Goal: Obtain resource: Download file/media

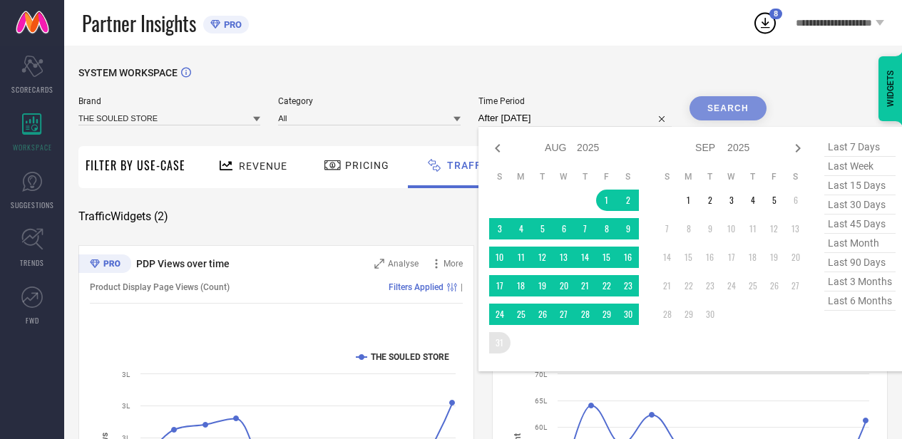
select select "7"
select select "2025"
select select "8"
select select "2025"
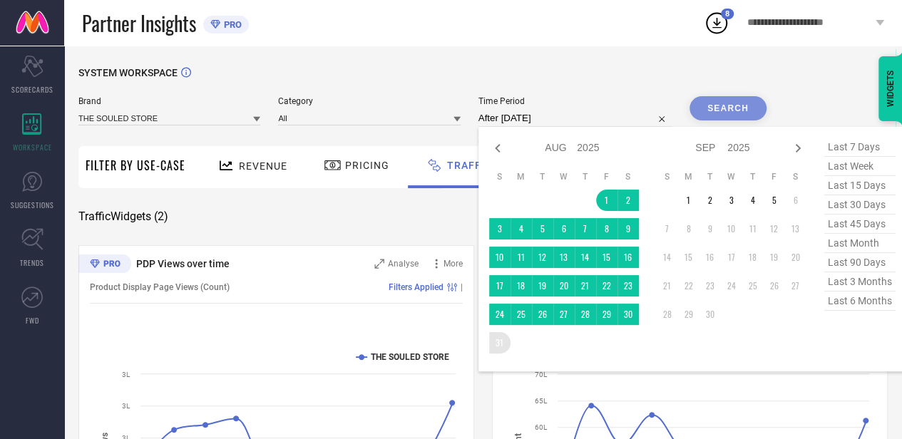
type input "[DATE] to [DATE]"
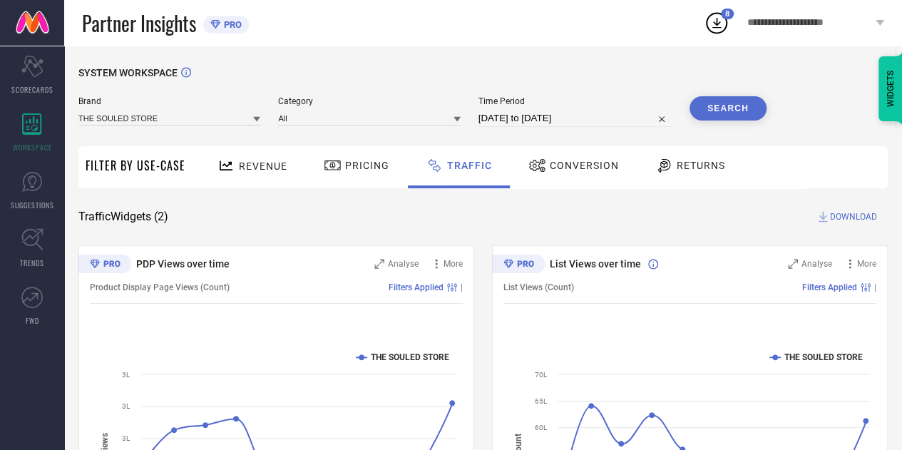
click at [709, 113] on button "Search" at bounding box center [728, 108] width 77 height 24
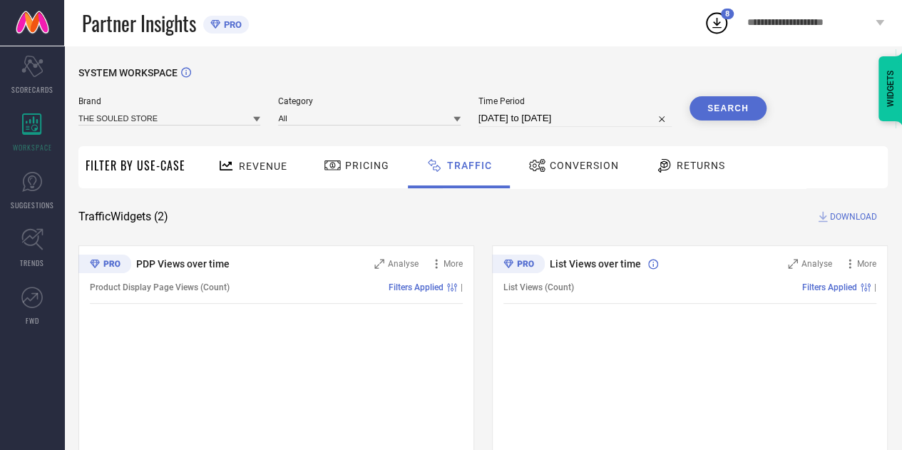
click at [839, 216] on span "DOWNLOAD" at bounding box center [853, 217] width 47 height 14
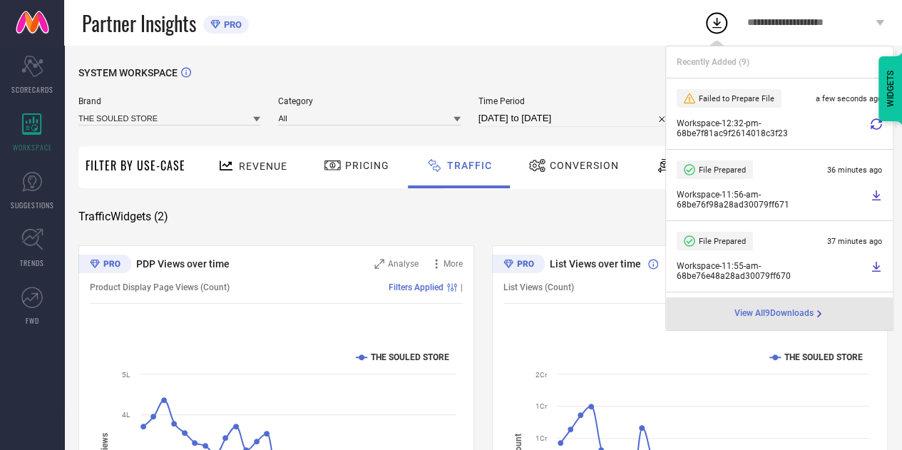
click at [582, 233] on div "SYSTEM WORKSPACE Brand THE SOULED STORE Category All Time Period [DATE] to [DAT…" at bounding box center [482, 334] width 809 height 535
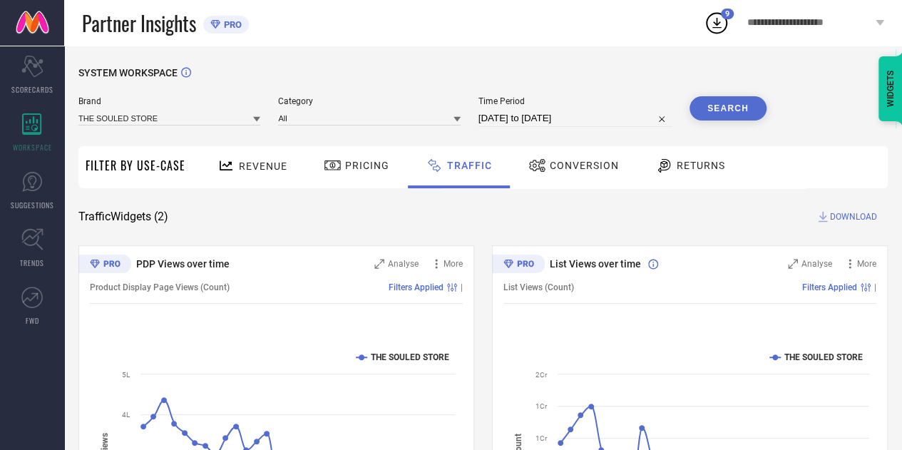
click at [842, 216] on span "DOWNLOAD" at bounding box center [853, 217] width 47 height 14
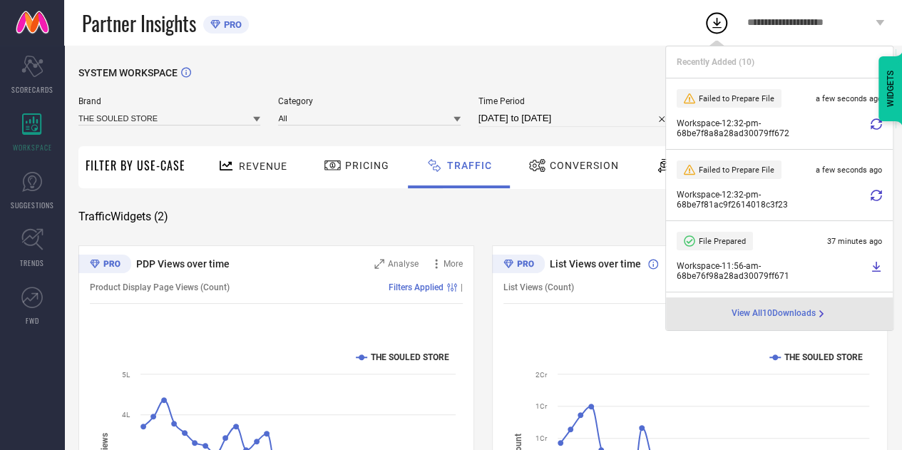
click at [871, 126] on icon at bounding box center [876, 123] width 11 height 11
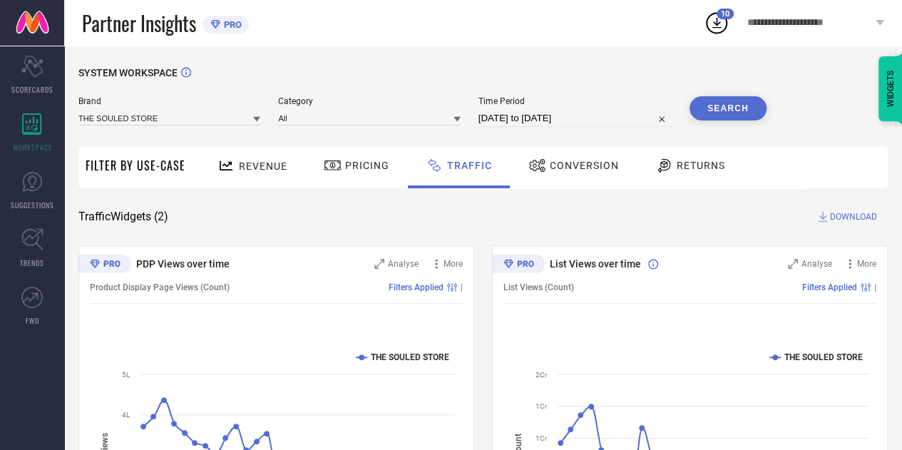
click at [717, 23] on icon at bounding box center [716, 23] width 9 height 11
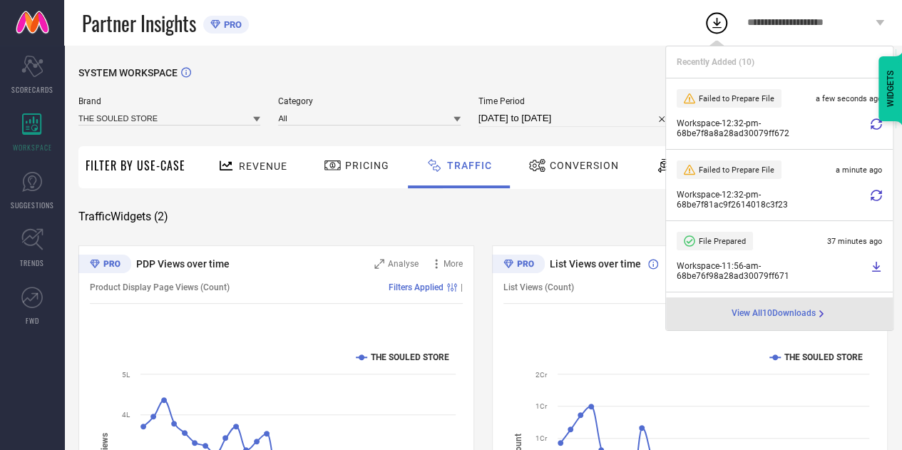
click at [871, 123] on icon at bounding box center [876, 123] width 11 height 11
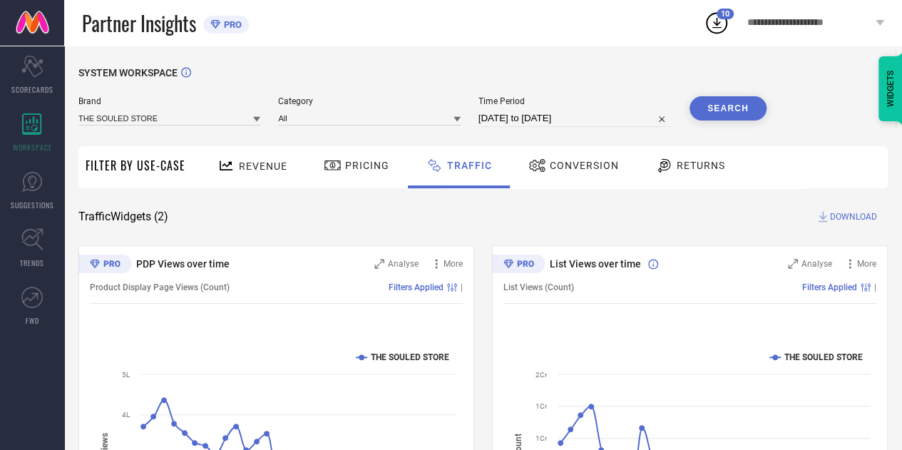
click at [716, 17] on icon at bounding box center [717, 23] width 26 height 26
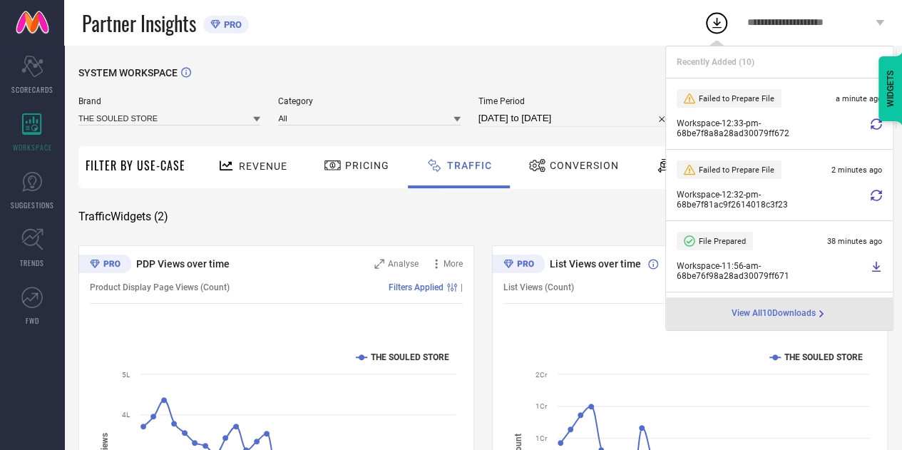
click at [871, 121] on icon at bounding box center [876, 123] width 11 height 11
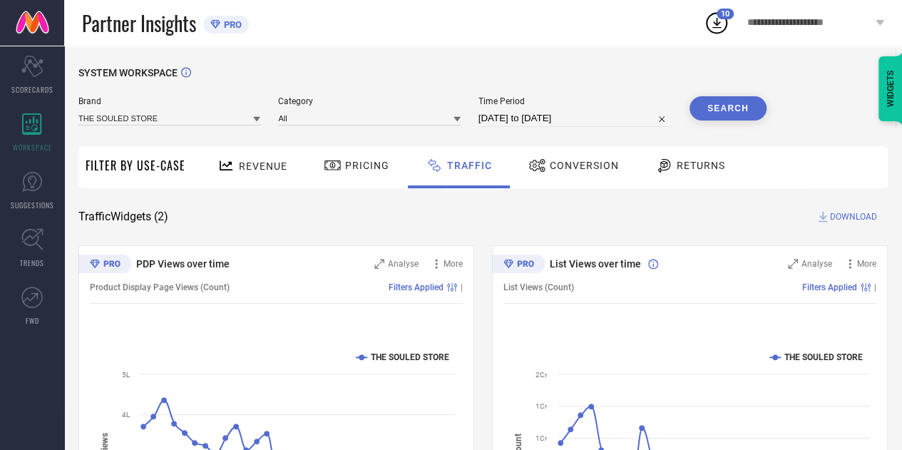
click at [722, 105] on button "Search" at bounding box center [728, 108] width 77 height 24
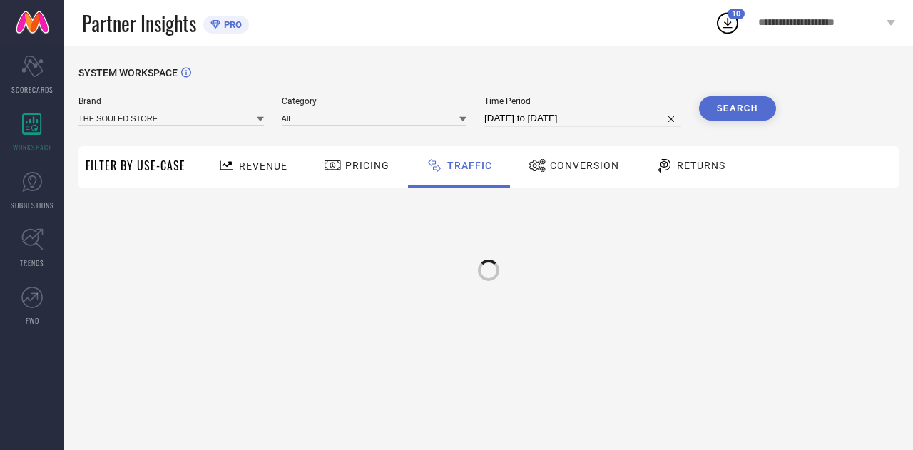
click at [720, 19] on icon at bounding box center [728, 23] width 26 height 26
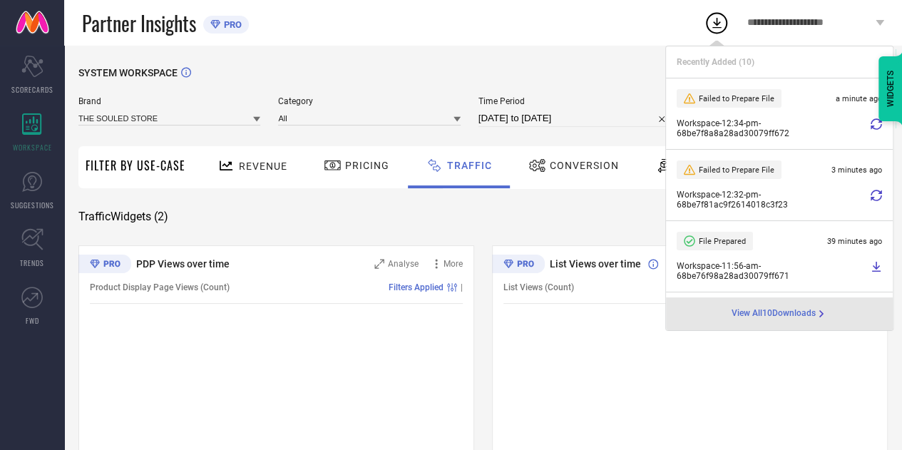
click at [871, 119] on icon at bounding box center [876, 123] width 11 height 11
